Goal: Download file/media: Download file/media

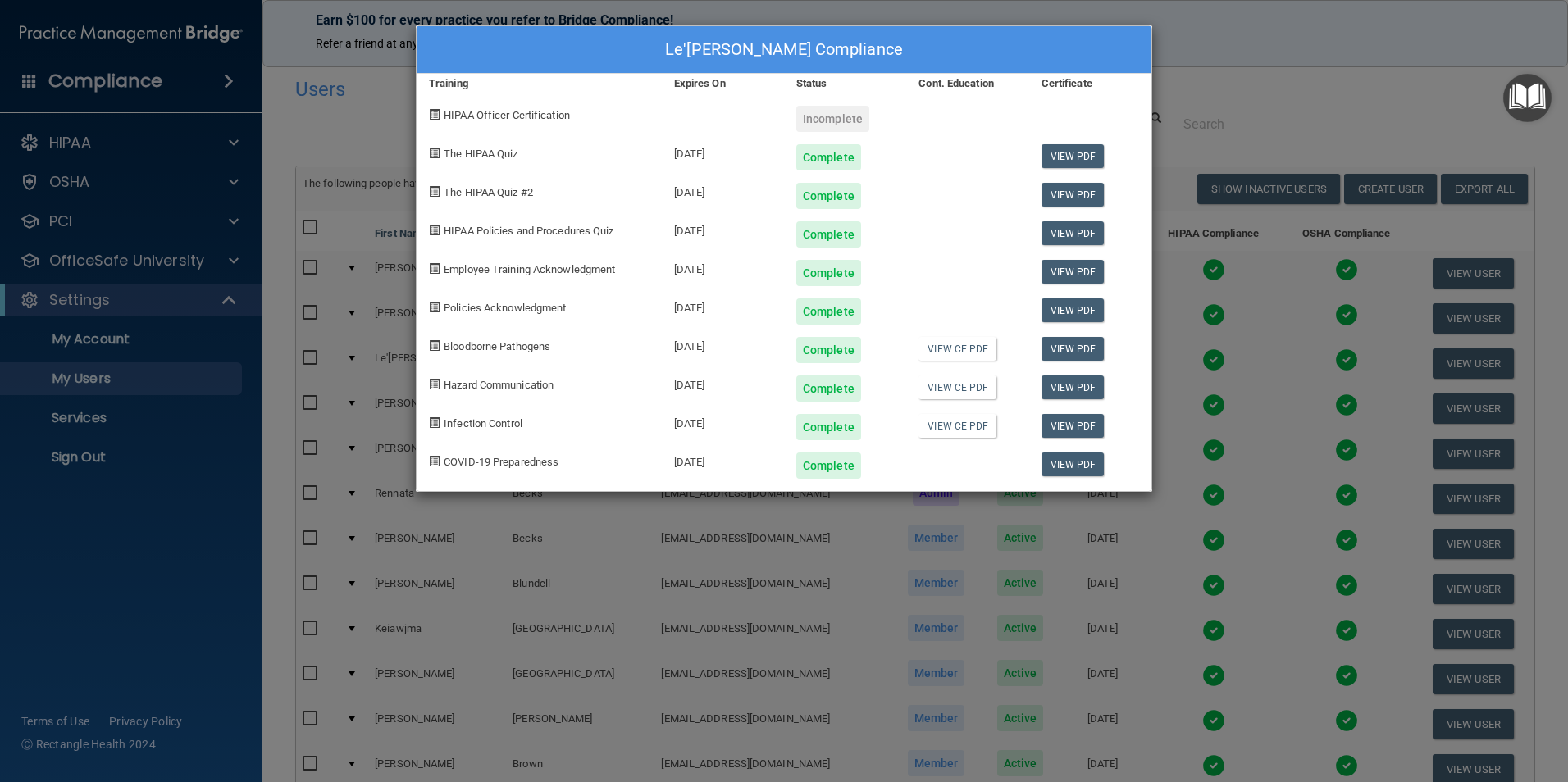
select select "20"
click at [1243, 75] on div "Le'[PERSON_NAME] Compliance Training Expires On Status Cont. Education Certific…" at bounding box center [784, 391] width 1568 height 782
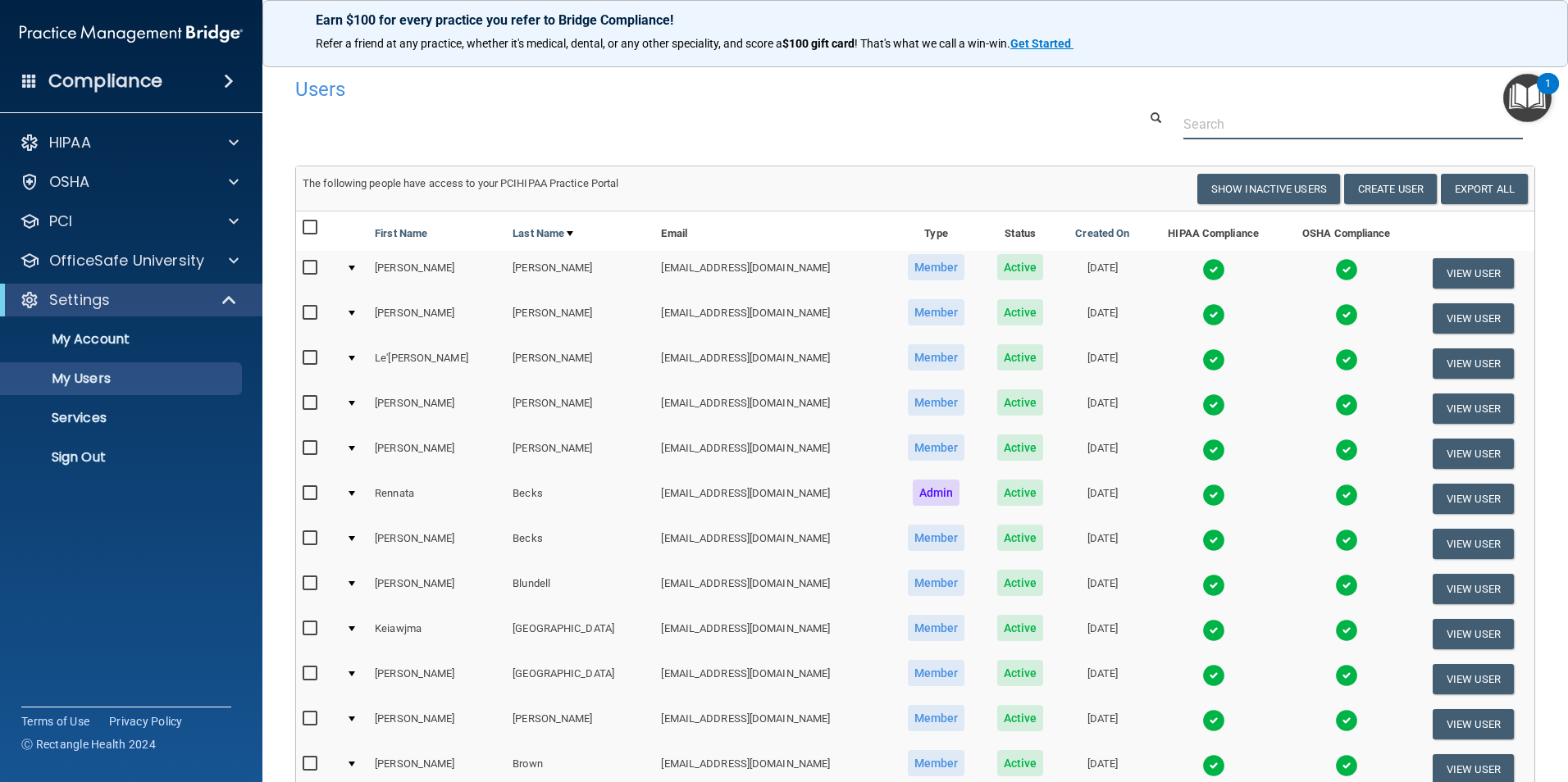
click at [1230, 123] on input "text" at bounding box center [1352, 124] width 339 height 31
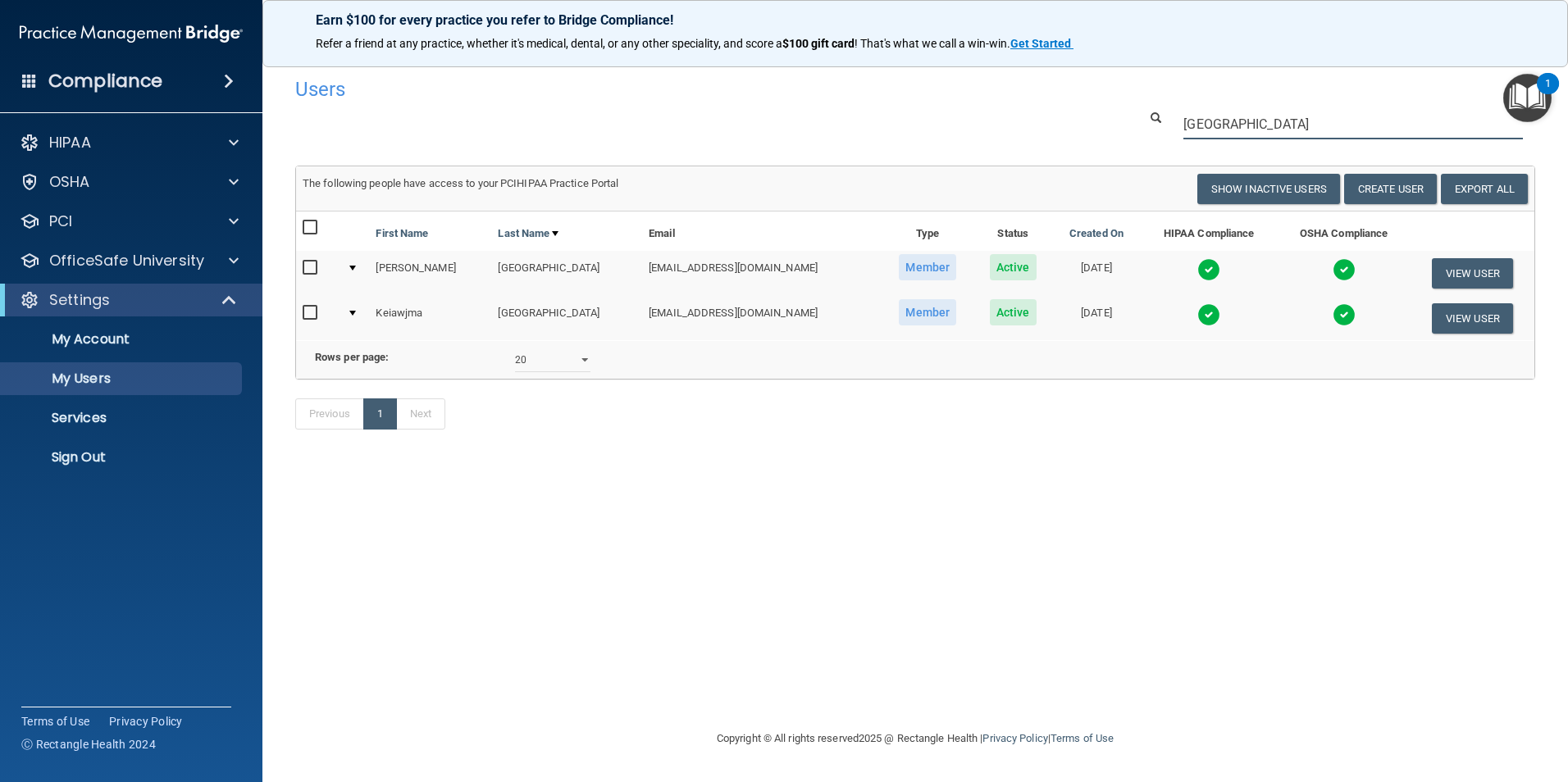
type input "[GEOGRAPHIC_DATA]"
click at [1197, 319] on img at bounding box center [1208, 314] width 23 height 23
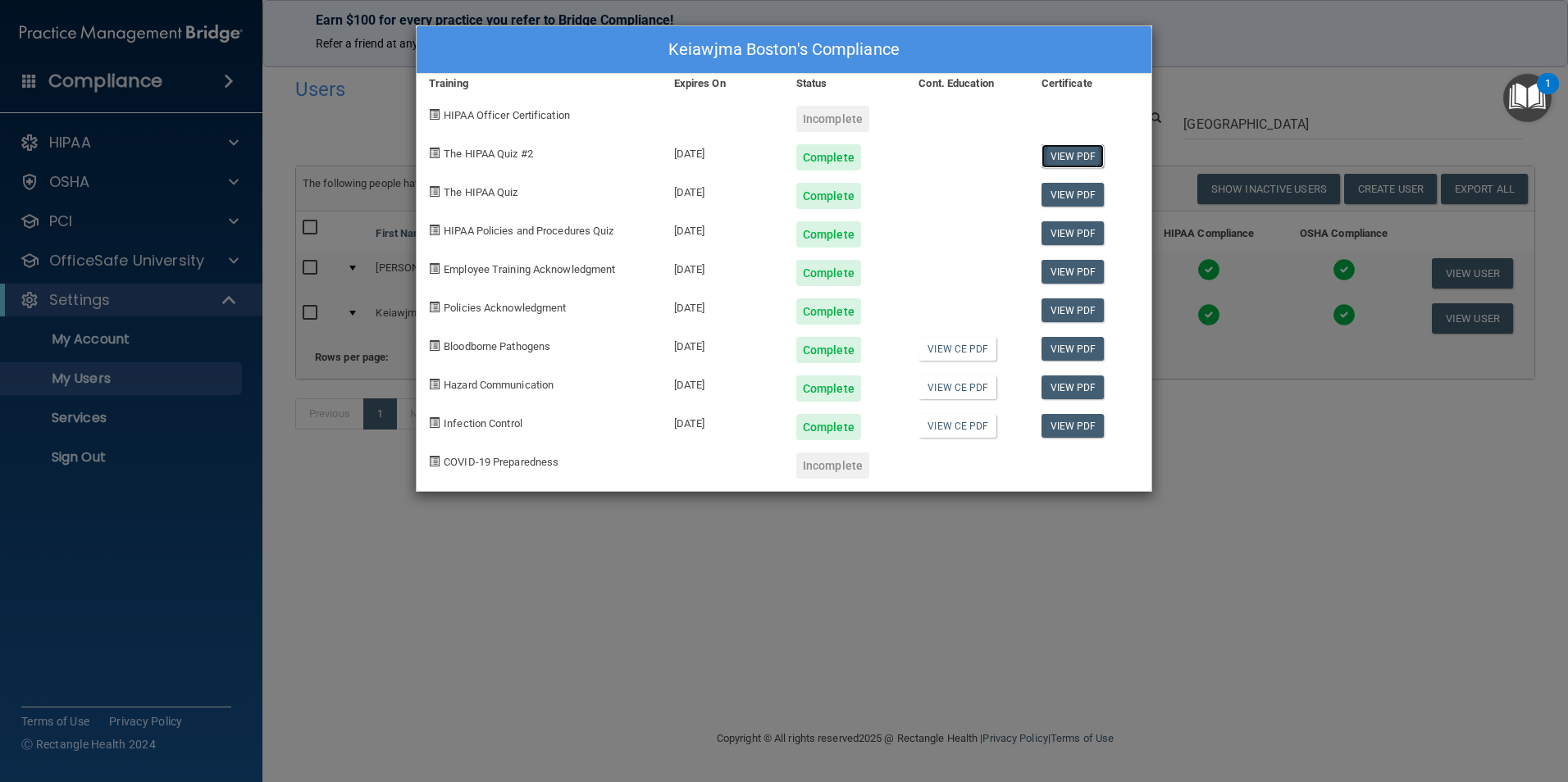
click at [1070, 158] on link "View PDF" at bounding box center [1073, 156] width 63 height 24
click at [1077, 198] on link "View PDF" at bounding box center [1073, 195] width 63 height 24
click at [1054, 145] on link "View PDF" at bounding box center [1073, 156] width 63 height 24
click at [1054, 233] on link "View PDF" at bounding box center [1073, 233] width 63 height 24
click at [1055, 261] on link "View PDF" at bounding box center [1073, 272] width 63 height 24
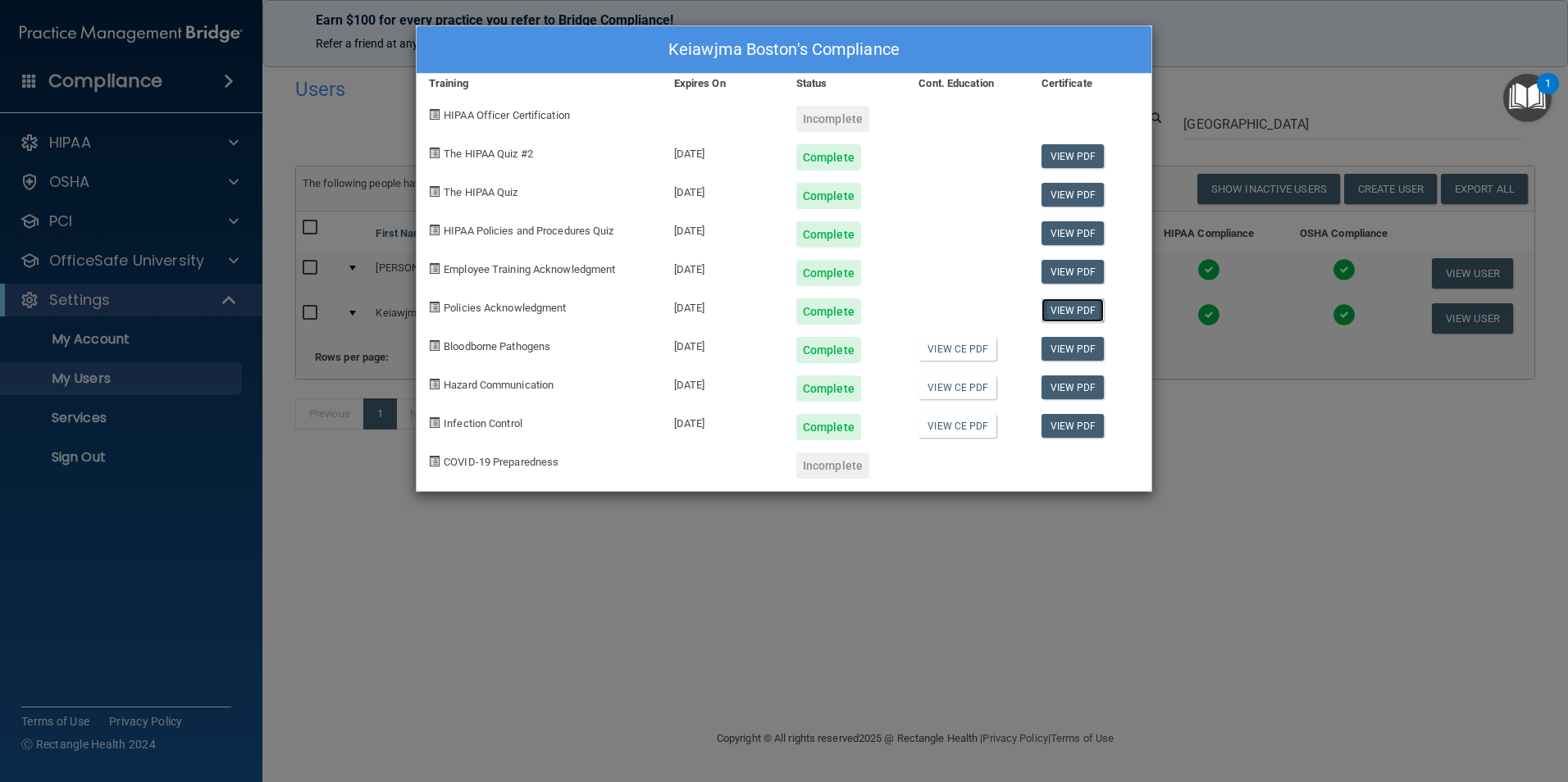
click at [1060, 308] on link "View PDF" at bounding box center [1073, 310] width 63 height 24
click at [1075, 351] on link "View PDF" at bounding box center [1073, 349] width 63 height 24
click at [1068, 379] on link "View PDF" at bounding box center [1073, 388] width 63 height 24
click at [1070, 428] on link "View PDF" at bounding box center [1073, 426] width 63 height 24
